Goal: Check status: Check status

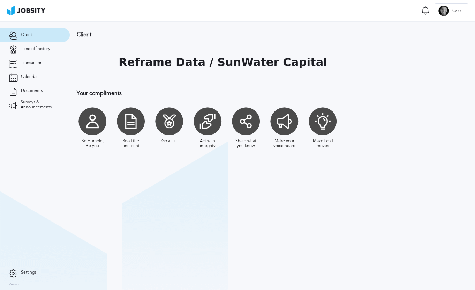
click at [289, 57] on h1 "Reframe Data / SunWater Capital" at bounding box center [223, 62] width 209 height 13
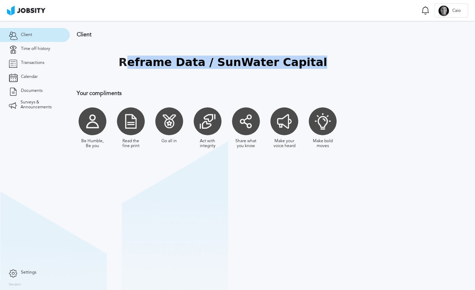
drag, startPoint x: 127, startPoint y: 62, endPoint x: 365, endPoint y: 60, distance: 238.0
click at [365, 60] on div "Reframe Data / SunWater Capital" at bounding box center [266, 62] width 379 height 35
click at [364, 66] on div "Reframe Data / SunWater Capital" at bounding box center [266, 62] width 379 height 35
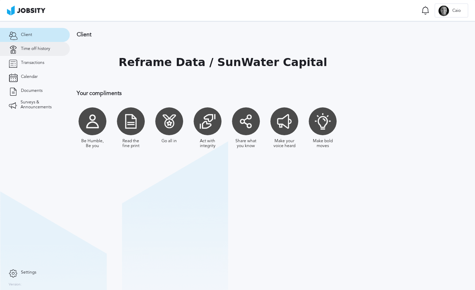
click at [31, 45] on link "Time off history" at bounding box center [35, 49] width 70 height 14
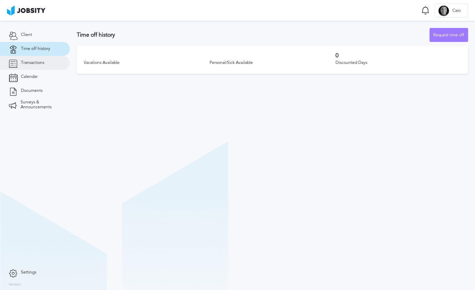
click at [31, 65] on span "Transactions" at bounding box center [32, 62] width 23 height 5
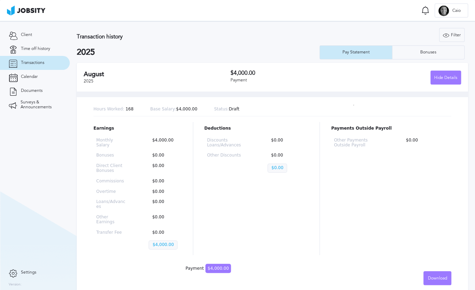
drag, startPoint x: 108, startPoint y: 70, endPoint x: 126, endPoint y: 72, distance: 17.9
click at [108, 71] on h2 "August" at bounding box center [157, 74] width 147 height 7
click at [443, 78] on div "Hide Details" at bounding box center [446, 78] width 30 height 14
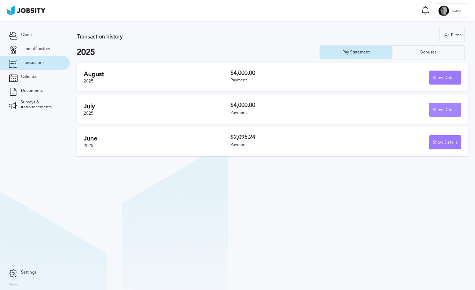
click at [452, 111] on div "Show Details" at bounding box center [445, 110] width 31 height 14
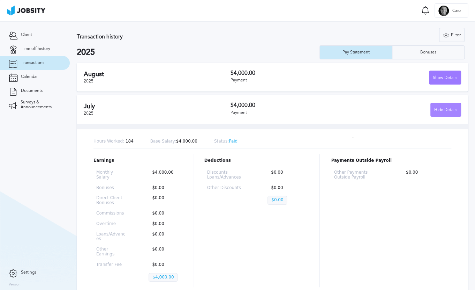
click at [448, 107] on div "Hide Details" at bounding box center [446, 110] width 30 height 14
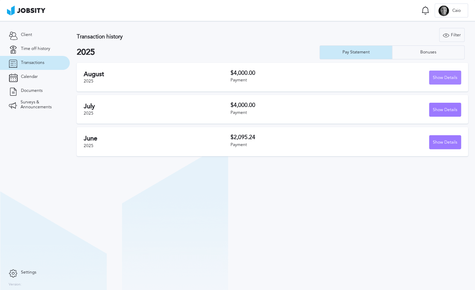
click at [445, 83] on div "Show Details" at bounding box center [445, 78] width 31 height 14
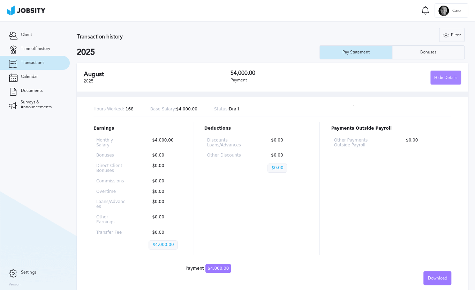
click at [445, 82] on div "Hide Details" at bounding box center [446, 78] width 30 height 14
